Goal: Find specific page/section: Find specific page/section

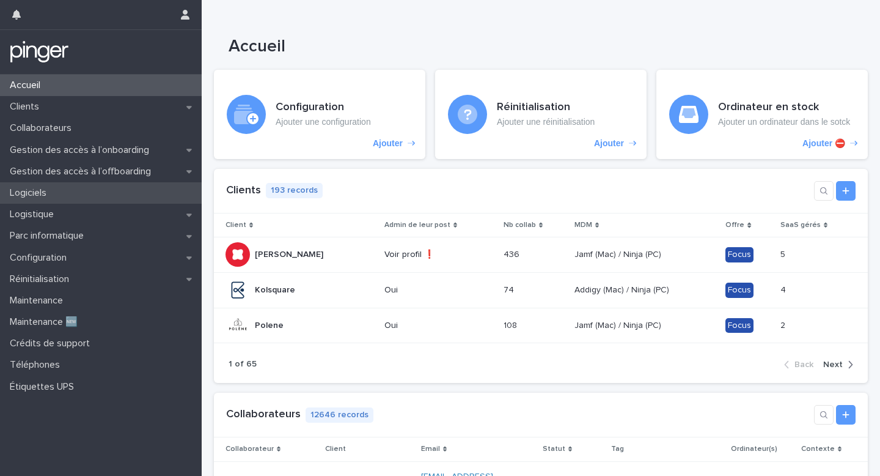
click at [83, 189] on div "Logiciels" at bounding box center [101, 192] width 202 height 21
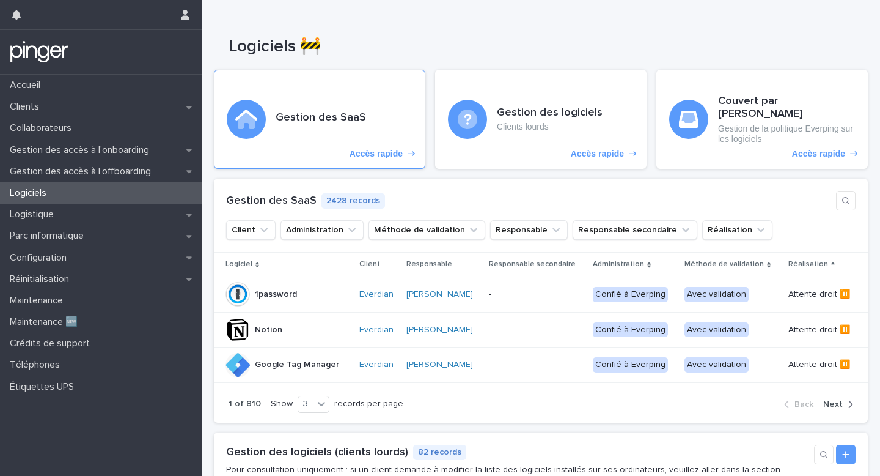
click at [387, 149] on p "Accès rapide" at bounding box center [376, 154] width 53 height 10
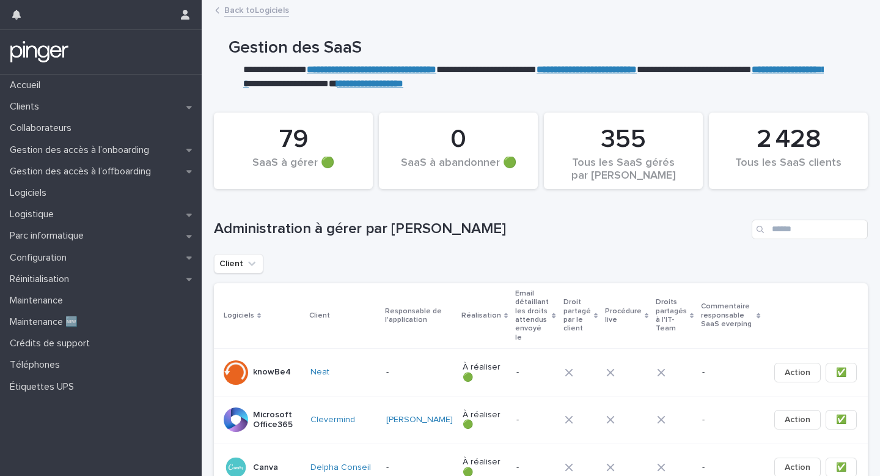
click at [503, 246] on div "Administration à gérer par [PERSON_NAME]" at bounding box center [541, 224] width 654 height 59
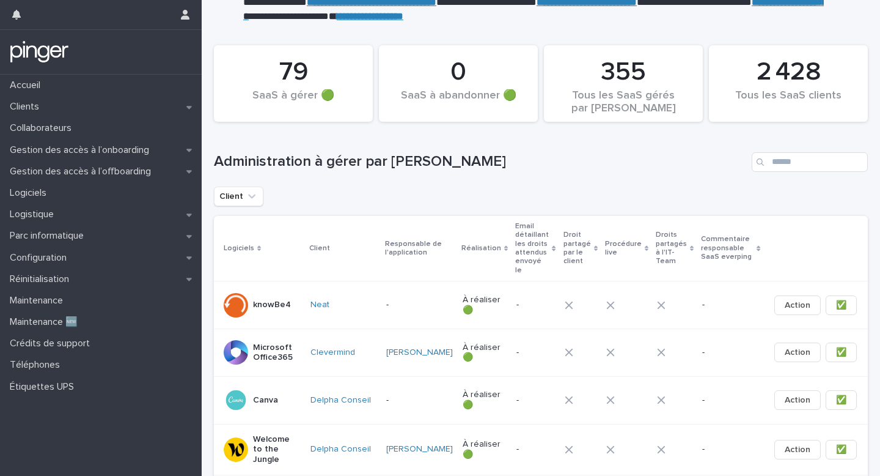
scroll to position [70, 0]
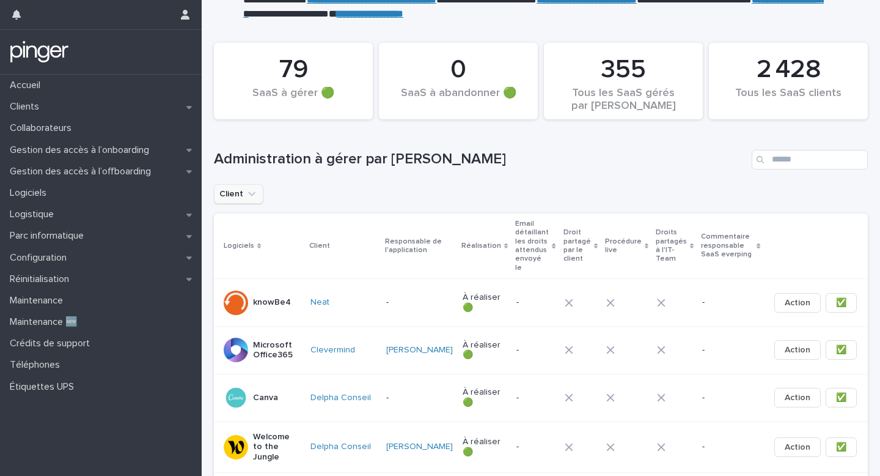
click at [252, 200] on button "Client" at bounding box center [239, 194] width 50 height 20
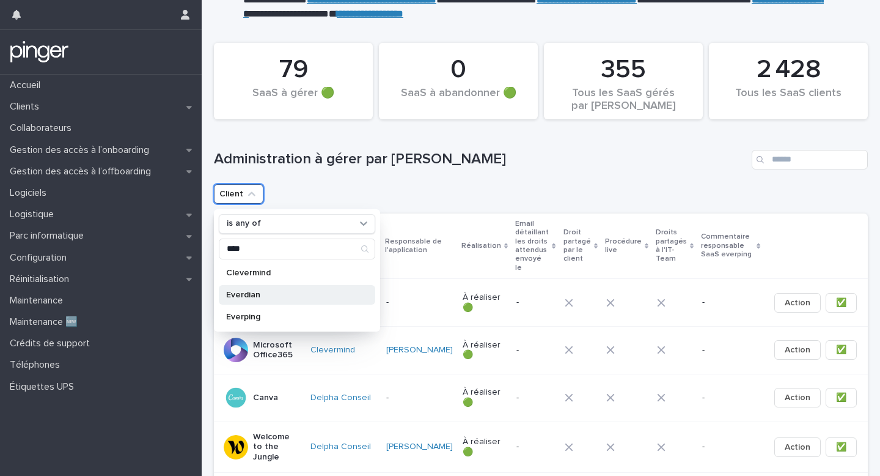
type input "****"
click at [252, 290] on p "Everdian" at bounding box center [291, 294] width 130 height 9
click at [409, 189] on div "Client is any of Everdian is any of **** Clevermind Everdian Everping Clear all…" at bounding box center [541, 194] width 654 height 20
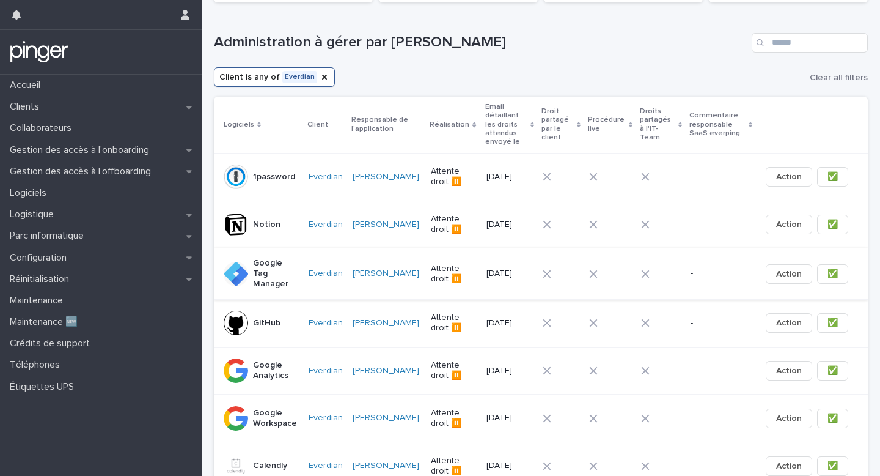
scroll to position [194, 0]
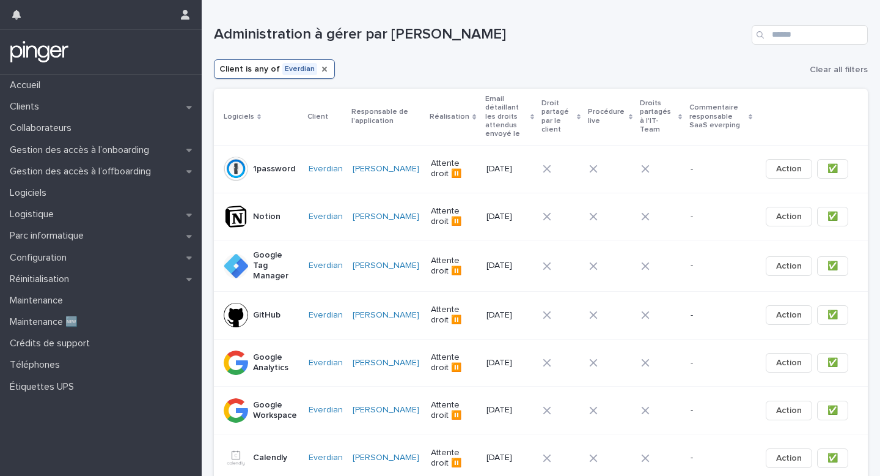
click at [320, 72] on icon "Client" at bounding box center [325, 69] width 10 height 10
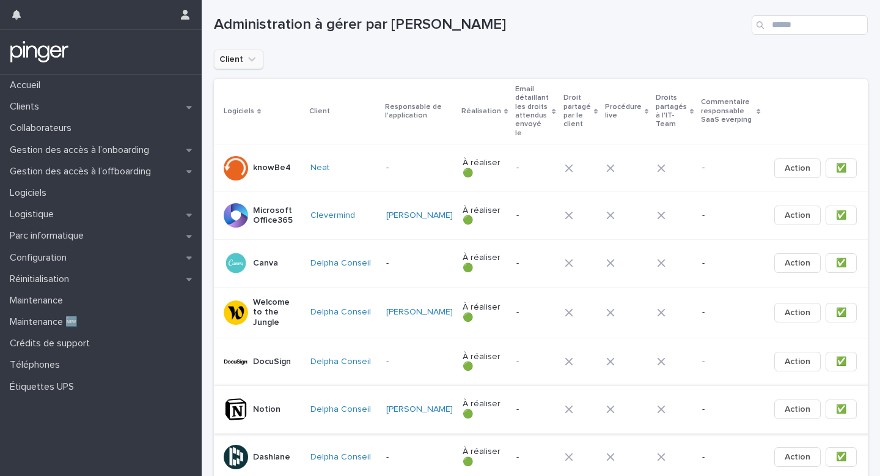
scroll to position [194, 0]
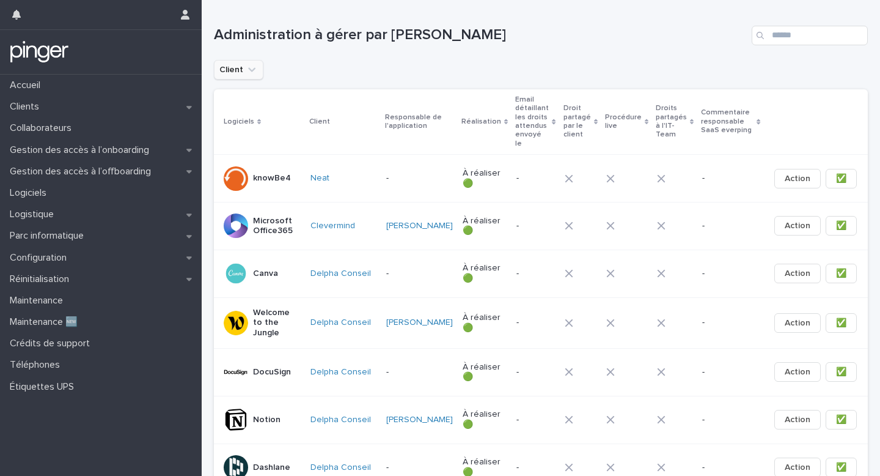
click at [514, 56] on div "Administration à gérer par [PERSON_NAME]" at bounding box center [541, 30] width 654 height 59
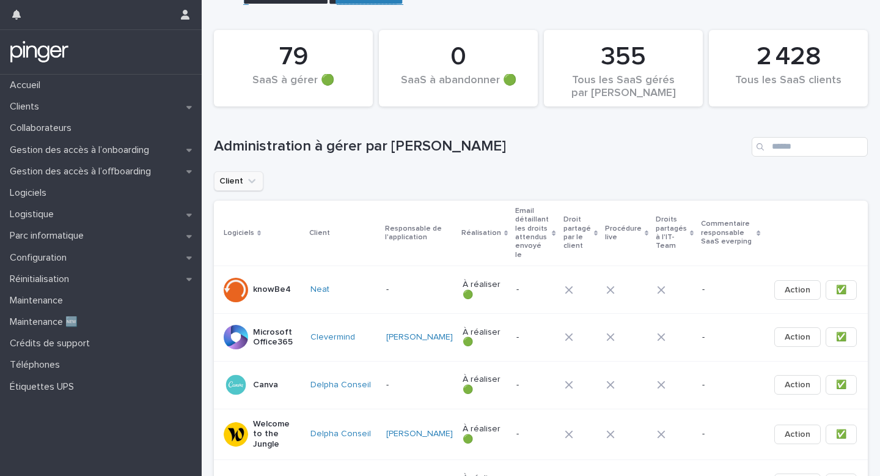
scroll to position [0, 0]
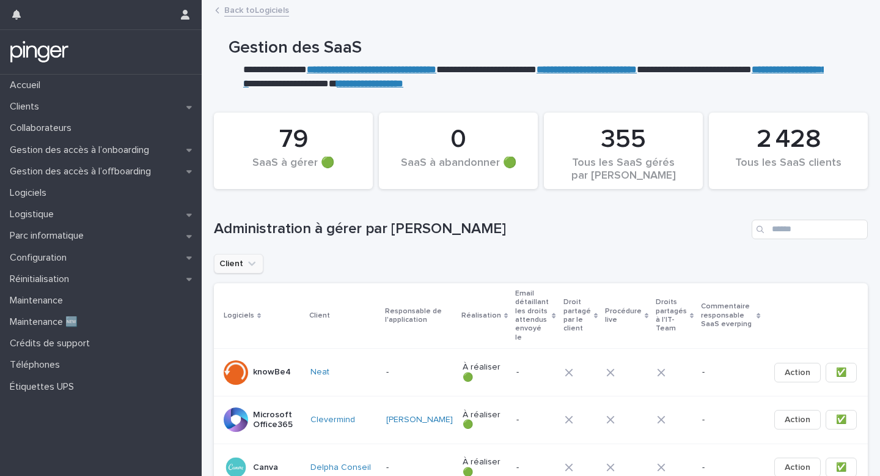
click at [485, 200] on div "Administration à gérer par [PERSON_NAME]" at bounding box center [541, 224] width 654 height 59
click at [485, 205] on div "Administration à gérer par [PERSON_NAME]" at bounding box center [541, 224] width 654 height 59
click at [485, 219] on div "Administration à gérer par [PERSON_NAME]" at bounding box center [541, 224] width 654 height 59
click at [485, 227] on h1 "Administration à gérer par [PERSON_NAME]" at bounding box center [480, 229] width 533 height 18
click at [614, 249] on div "Administration à gérer par [PERSON_NAME]" at bounding box center [541, 224] width 654 height 59
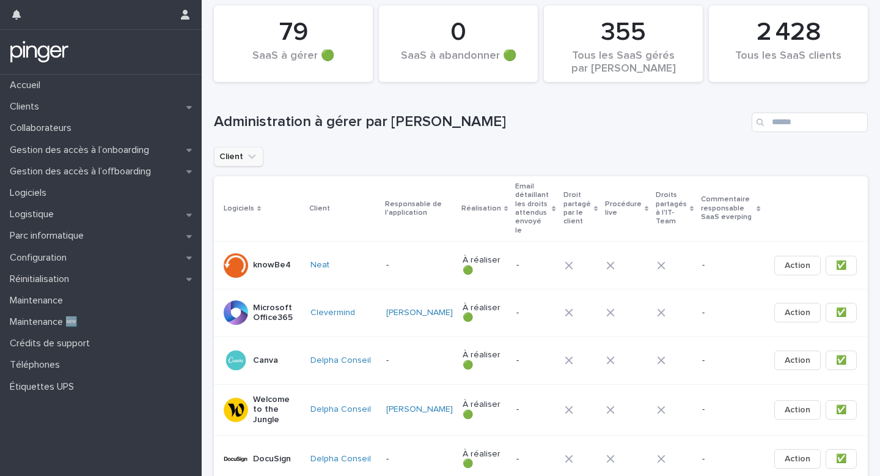
scroll to position [105, 0]
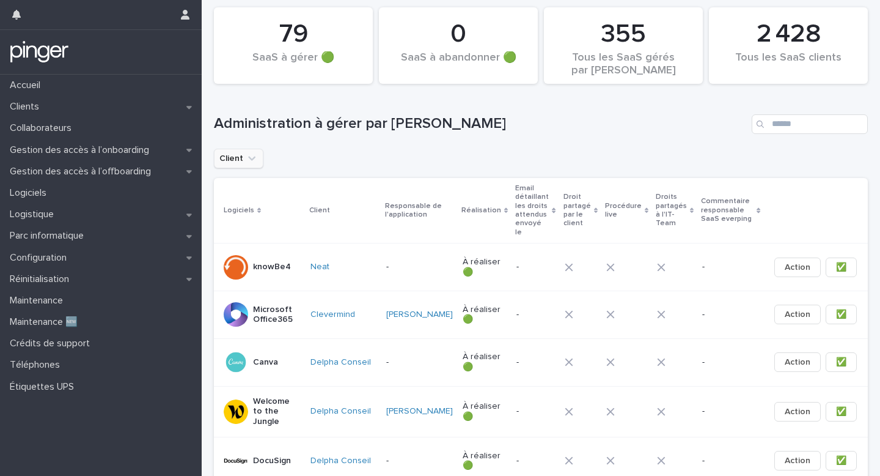
click at [509, 158] on div "Client" at bounding box center [541, 159] width 654 height 20
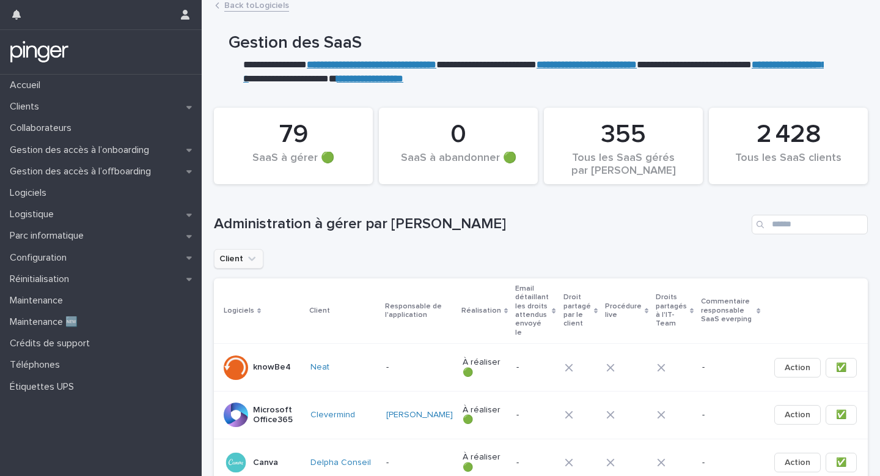
scroll to position [0, 0]
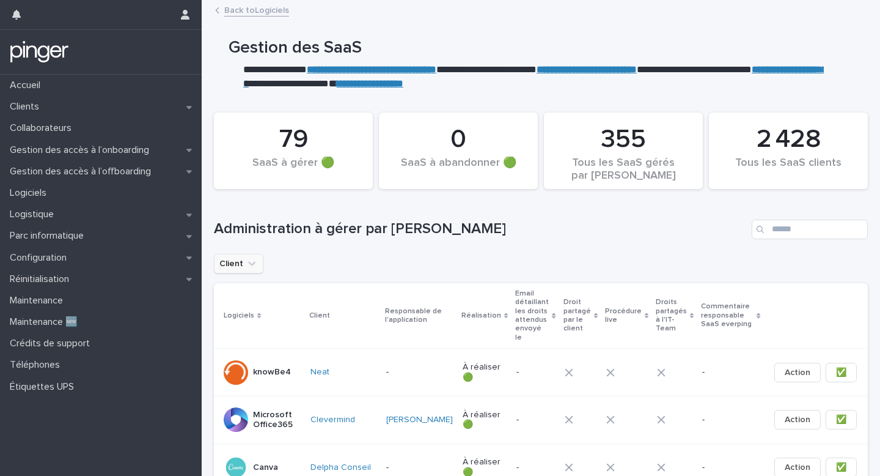
click at [448, 254] on div "Client" at bounding box center [541, 264] width 654 height 20
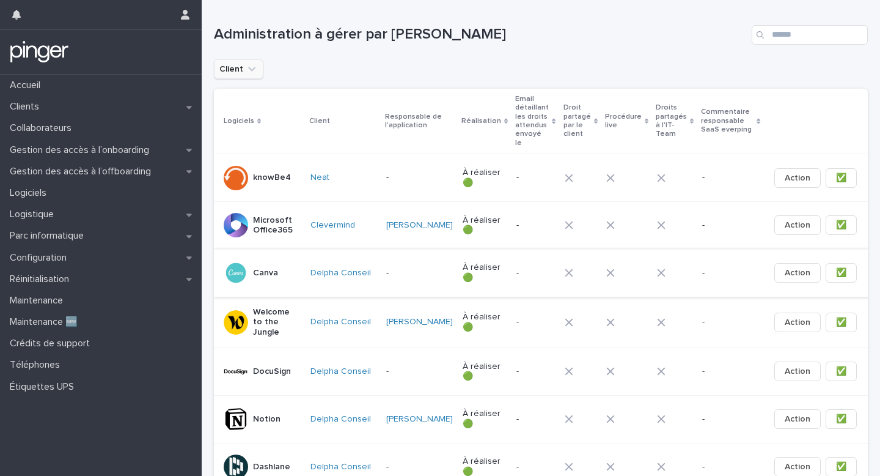
scroll to position [197, 0]
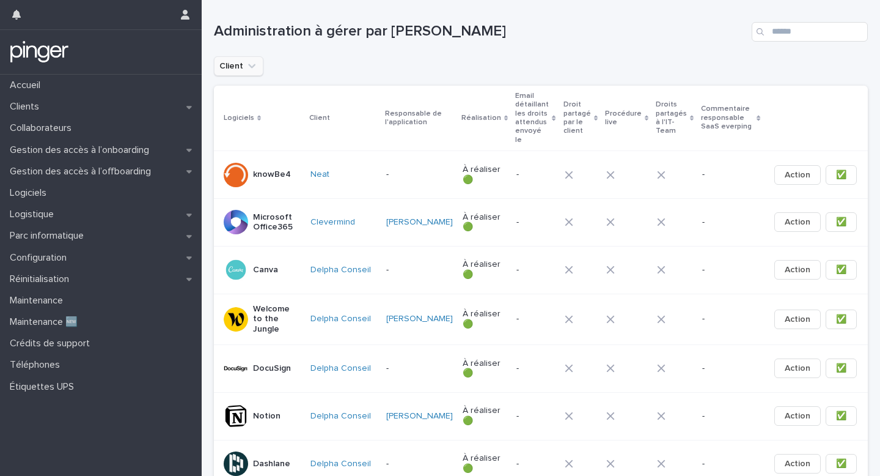
click at [565, 315] on icon at bounding box center [569, 319] width 9 height 9
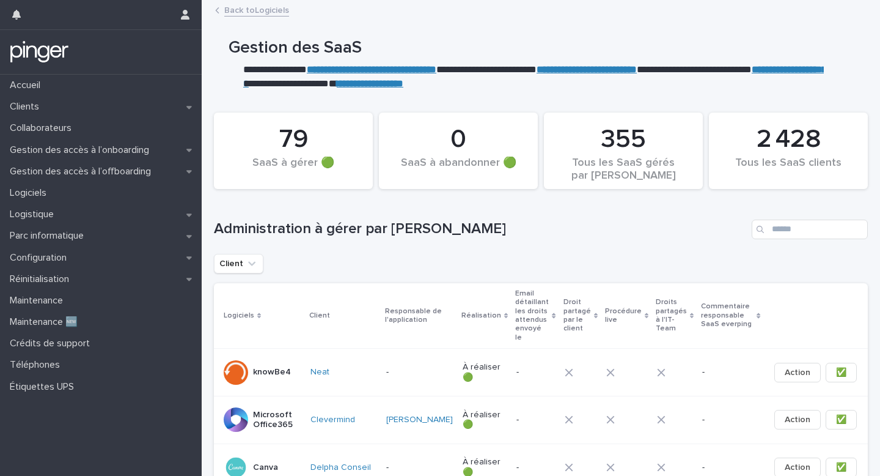
click at [508, 257] on div "Client" at bounding box center [541, 264] width 654 height 20
click at [492, 202] on div "Administration à gérer par [PERSON_NAME]" at bounding box center [541, 224] width 654 height 59
click at [492, 209] on div "Administration à gérer par [PERSON_NAME]" at bounding box center [541, 224] width 654 height 59
click at [492, 213] on div "Administration à gérer par [PERSON_NAME]" at bounding box center [541, 224] width 654 height 59
click at [492, 223] on h1 "Administration à gérer par [PERSON_NAME]" at bounding box center [480, 229] width 533 height 18
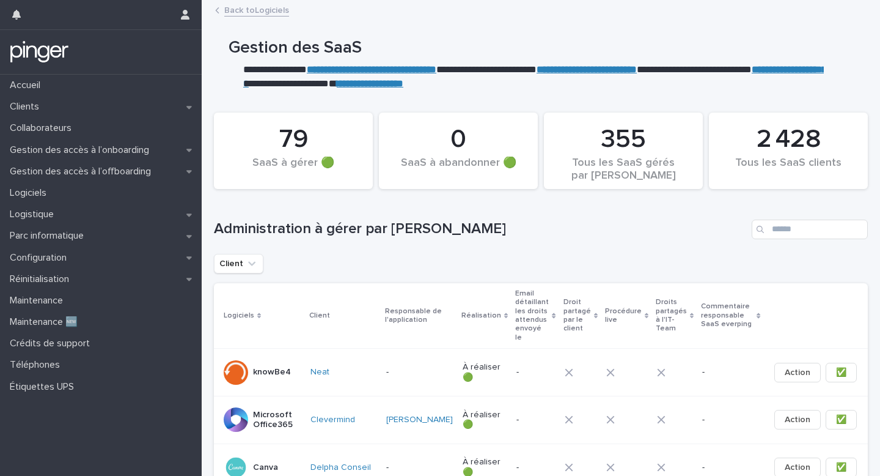
click at [492, 240] on div "Administration à gérer par [PERSON_NAME]" at bounding box center [541, 224] width 654 height 59
click at [492, 261] on div "Client" at bounding box center [541, 264] width 654 height 20
click at [492, 243] on div "Administration à gérer par [PERSON_NAME]" at bounding box center [541, 224] width 654 height 59
click at [537, 237] on h1 "Administration à gérer par [PERSON_NAME]" at bounding box center [480, 229] width 533 height 18
click at [535, 197] on div "Administration à gérer par [PERSON_NAME]" at bounding box center [541, 224] width 654 height 59
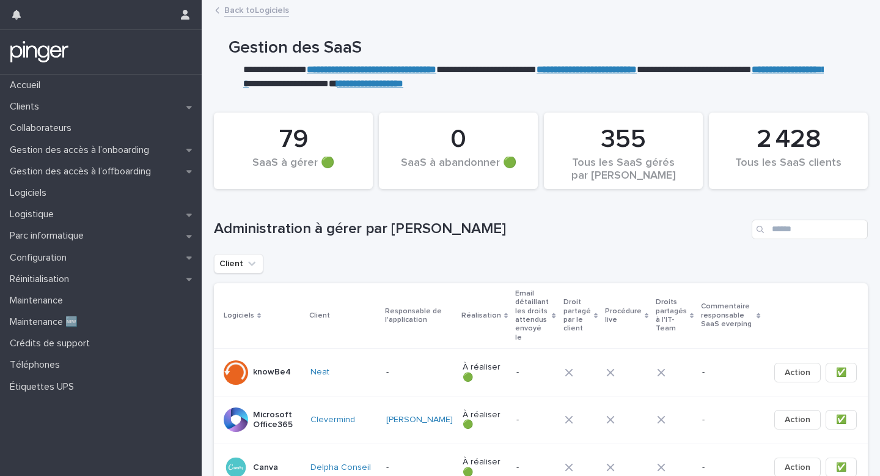
click at [535, 207] on div "Administration à gérer par [PERSON_NAME]" at bounding box center [541, 224] width 654 height 59
click at [535, 210] on div "Administration à gérer par [PERSON_NAME]" at bounding box center [541, 224] width 654 height 59
click at [535, 216] on div "Administration à gérer par [PERSON_NAME]" at bounding box center [541, 224] width 654 height 59
click at [535, 223] on h1 "Administration à gérer par [PERSON_NAME]" at bounding box center [480, 229] width 533 height 18
click at [535, 227] on h1 "Administration à gérer par [PERSON_NAME]" at bounding box center [480, 229] width 533 height 18
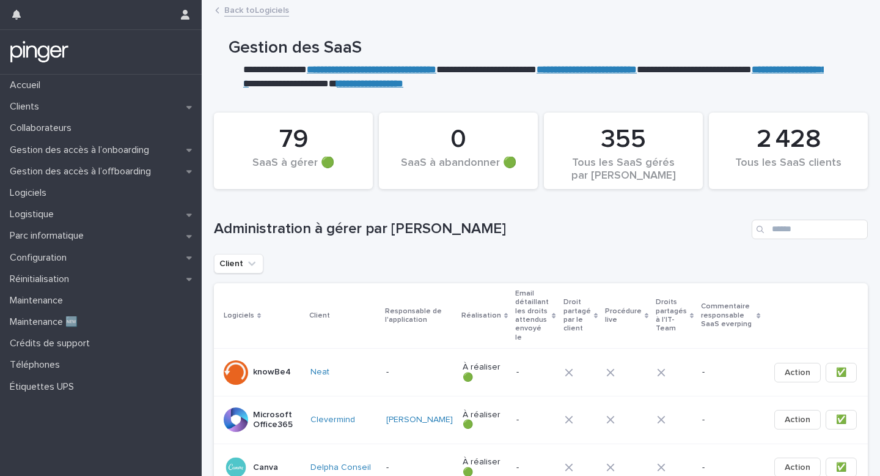
click at [535, 235] on h1 "Administration à gérer par [PERSON_NAME]" at bounding box center [480, 229] width 533 height 18
